Goal: Find contact information: Find contact information

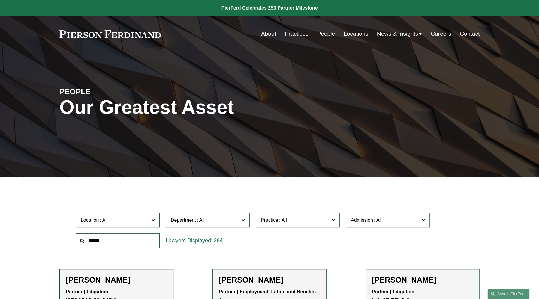
click at [290, 37] on link "Practices" at bounding box center [297, 33] width 24 height 11
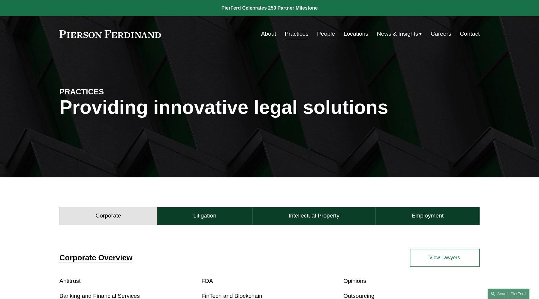
click at [350, 34] on link "Locations" at bounding box center [355, 33] width 25 height 11
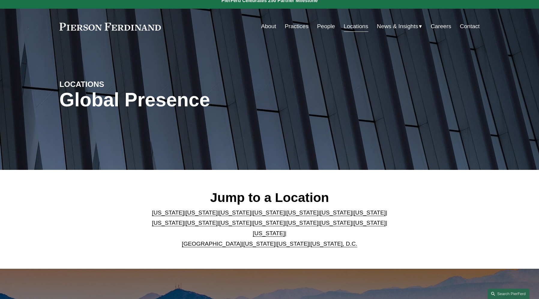
scroll to position [8, 0]
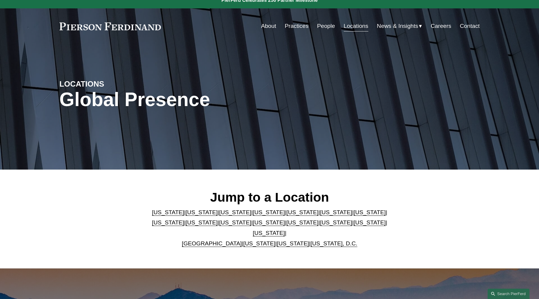
click at [252, 225] on link "New York" at bounding box center [268, 222] width 32 height 6
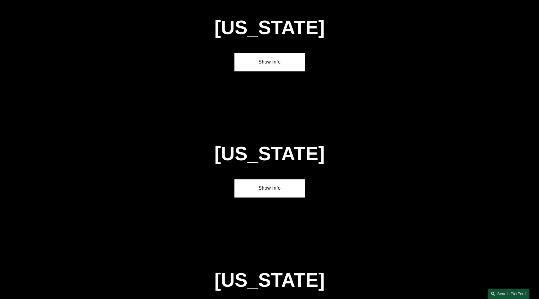
scroll to position [1540, 0]
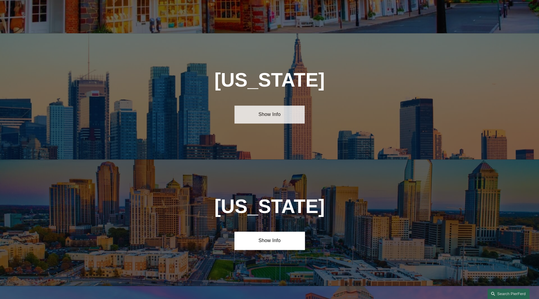
click at [271, 106] on link "Show Info" at bounding box center [269, 115] width 70 height 18
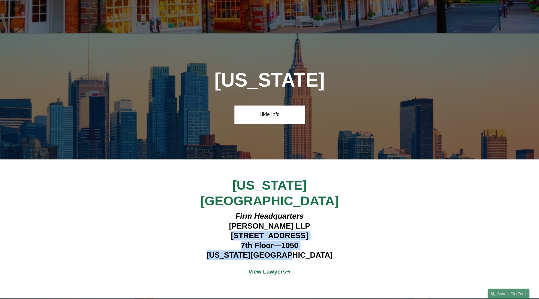
drag, startPoint x: 218, startPoint y: 190, endPoint x: 312, endPoint y: 206, distance: 95.8
click at [312, 211] on h4 "Firm Headquarters Pierson Ferdinand LLP 1270 Avenue of the Americas 7th Floor—1…" at bounding box center [269, 235] width 175 height 49
copy h4 "1270 Avenue of the Americas 7th Floor—1050 New York, NY 10020"
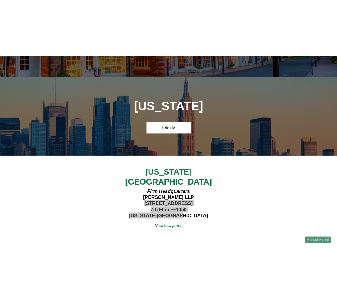
scroll to position [1238, 0]
